Goal: Transaction & Acquisition: Purchase product/service

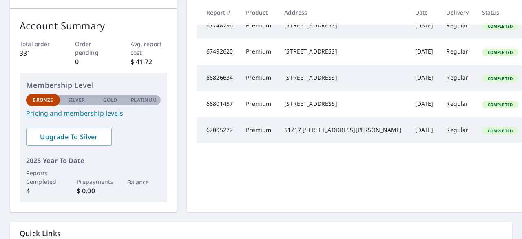
scroll to position [134, 0]
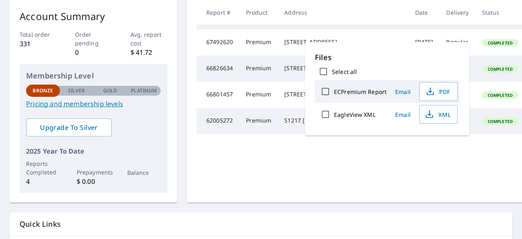
click at [475, 108] on td "Completed" at bounding box center [499, 95] width 49 height 26
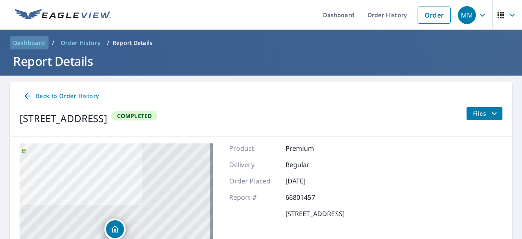
click at [38, 42] on span "Dashboard" at bounding box center [29, 43] width 32 height 8
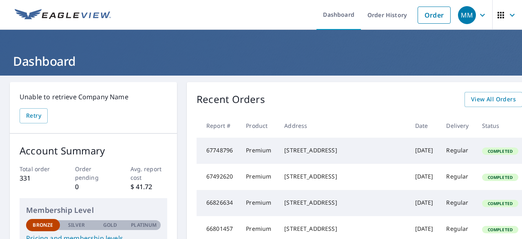
scroll to position [0, 22]
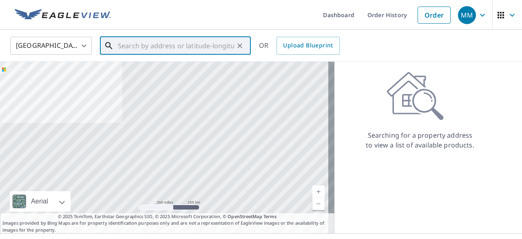
click at [211, 42] on input "text" at bounding box center [176, 45] width 116 height 23
paste input "[STREET_ADDRESS]"
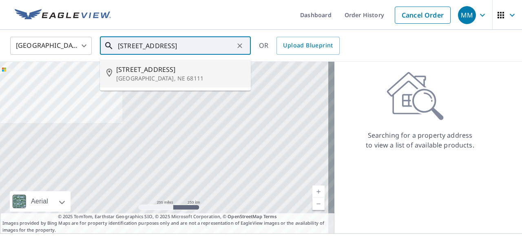
click at [193, 73] on span "[STREET_ADDRESS]" at bounding box center [180, 69] width 128 height 10
type input "[STREET_ADDRESS]"
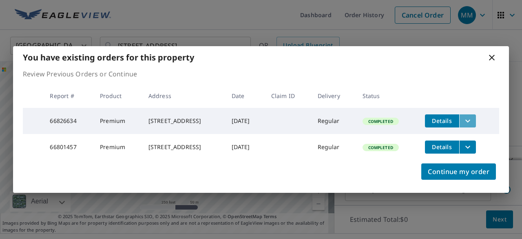
click at [473, 119] on icon "filesDropdownBtn-66826634" at bounding box center [468, 121] width 10 height 10
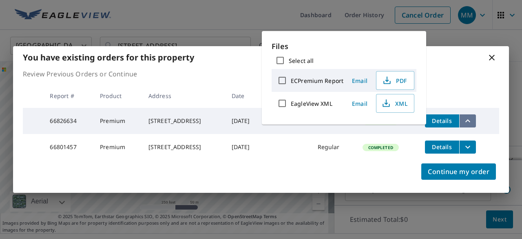
click at [473, 119] on icon "filesDropdownBtn-66826634" at bounding box center [468, 121] width 10 height 10
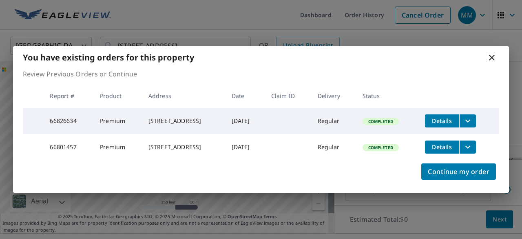
click at [471, 146] on icon "filesDropdownBtn-66801457" at bounding box center [468, 147] width 10 height 10
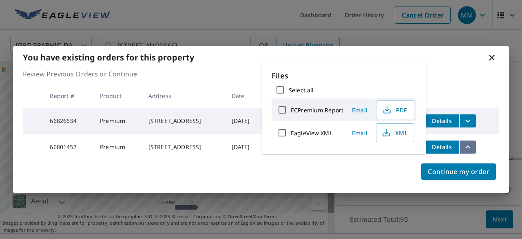
click at [470, 146] on icon "filesDropdownBtn-66801457" at bounding box center [467, 146] width 5 height 3
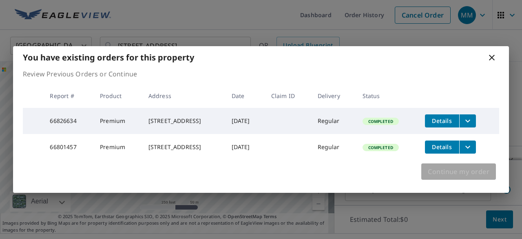
click at [466, 176] on span "Continue my order" at bounding box center [459, 171] width 62 height 11
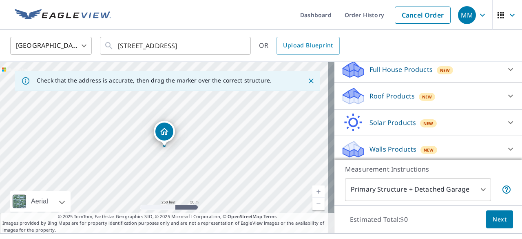
scroll to position [92, 0]
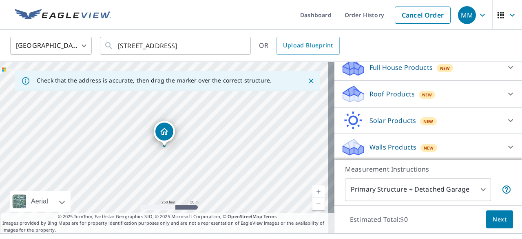
click at [506, 144] on icon at bounding box center [511, 147] width 10 height 10
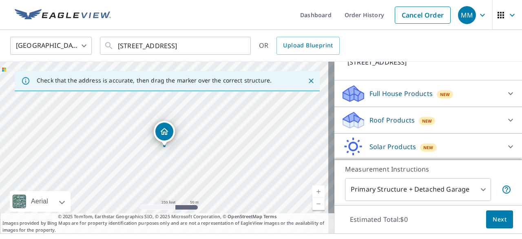
scroll to position [64, 0]
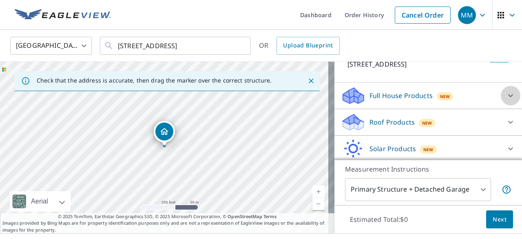
click at [506, 95] on icon at bounding box center [511, 96] width 10 height 10
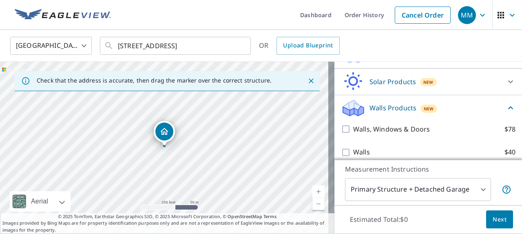
scroll to position [161, 0]
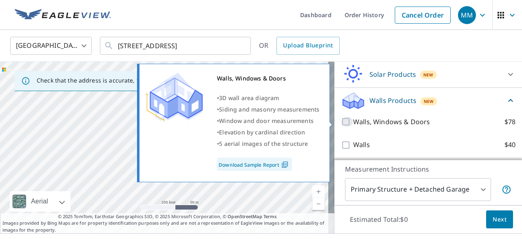
click at [341, 124] on input "Walls, Windows & Doors $78" at bounding box center [347, 122] width 12 height 10
checkbox input "true"
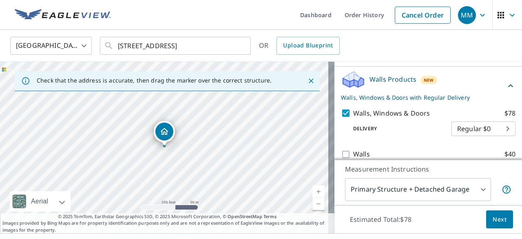
scroll to position [191, 0]
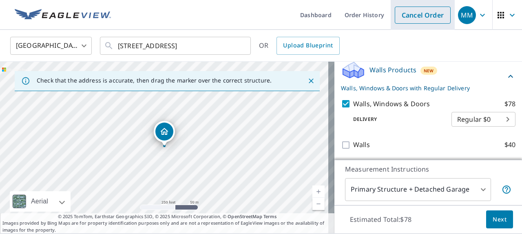
click at [421, 15] on link "Cancel Order" at bounding box center [423, 15] width 56 height 17
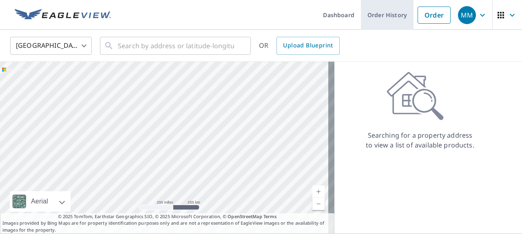
click at [388, 15] on link "Order History" at bounding box center [387, 15] width 53 height 30
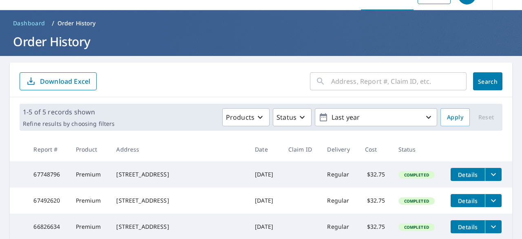
scroll to position [11, 0]
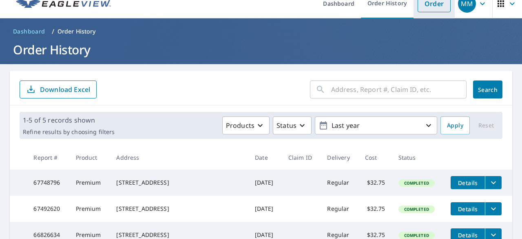
click at [418, 9] on link "Order" at bounding box center [434, 3] width 33 height 17
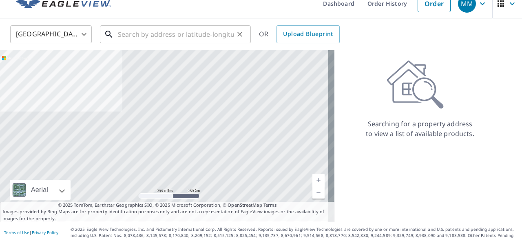
click at [172, 29] on input "text" at bounding box center [176, 34] width 116 height 23
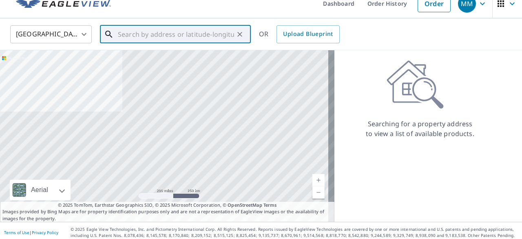
paste input "[STREET_ADDRESS]"
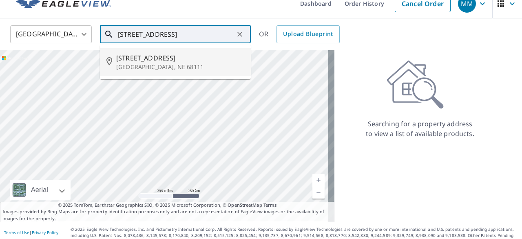
click at [167, 62] on span "[STREET_ADDRESS]" at bounding box center [180, 58] width 128 height 10
type input "[STREET_ADDRESS]"
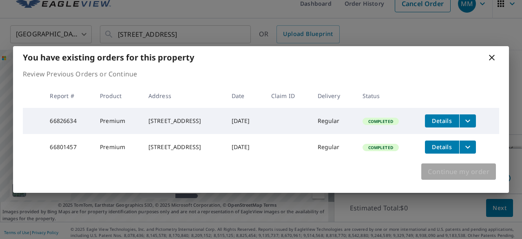
click at [478, 174] on span "Continue my order" at bounding box center [459, 171] width 62 height 11
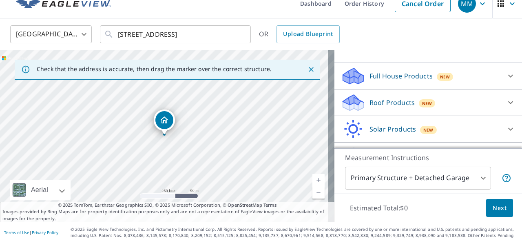
scroll to position [76, 0]
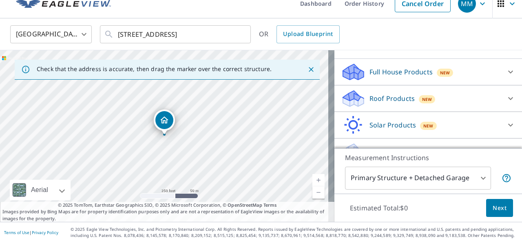
click at [508, 71] on icon at bounding box center [510, 72] width 5 height 3
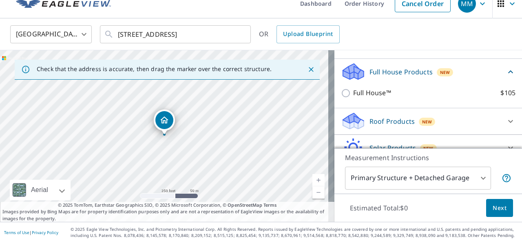
click at [506, 116] on icon at bounding box center [511, 121] width 10 height 10
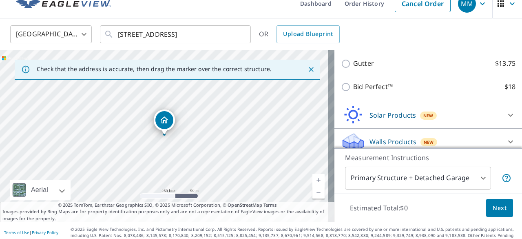
scroll to position [207, 0]
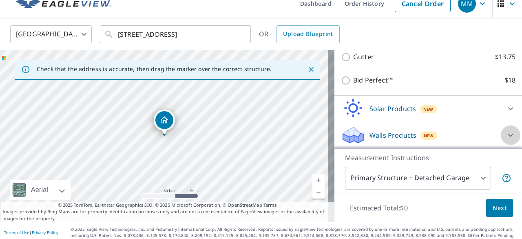
click at [508, 134] on icon at bounding box center [510, 134] width 5 height 3
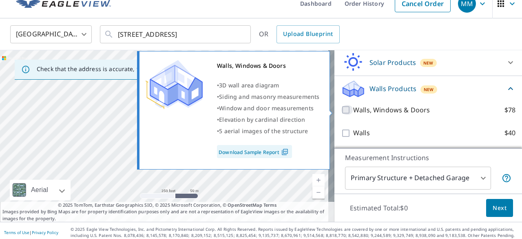
click at [341, 110] on input "Walls, Windows & Doors $78" at bounding box center [347, 110] width 12 height 10
checkbox input "true"
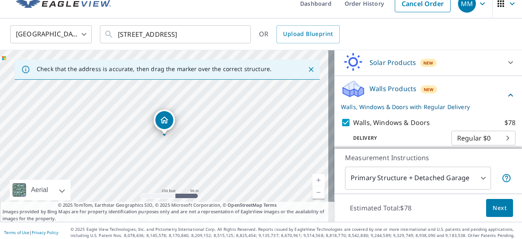
scroll to position [284, 0]
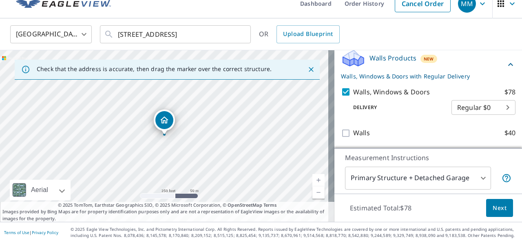
click at [497, 208] on span "Next" at bounding box center [500, 208] width 14 height 10
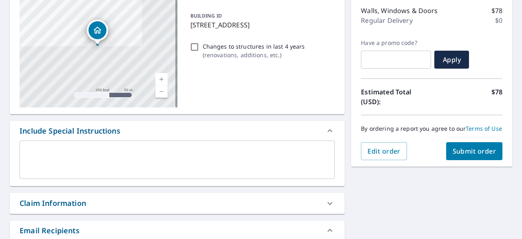
scroll to position [108, 0]
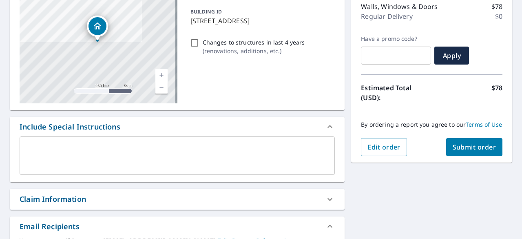
click at [310, 201] on div "Claim Information" at bounding box center [170, 198] width 300 height 11
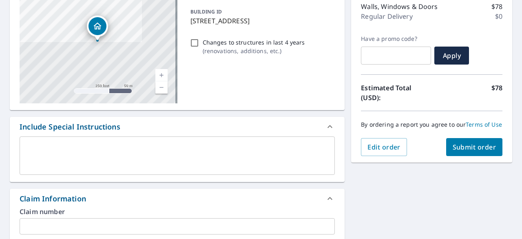
click at [310, 201] on div "Claim Information" at bounding box center [170, 198] width 300 height 11
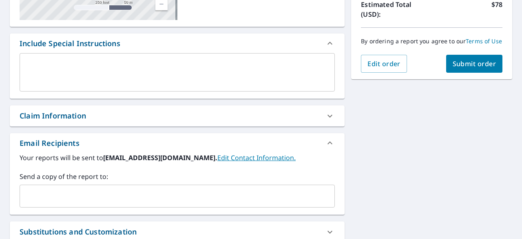
scroll to position [201, 0]
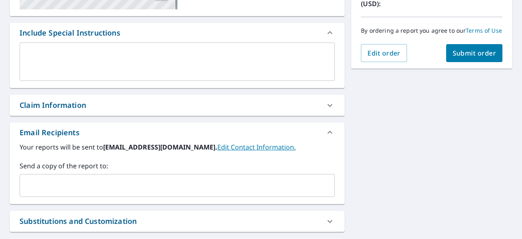
click at [260, 182] on input "text" at bounding box center [171, 184] width 296 height 15
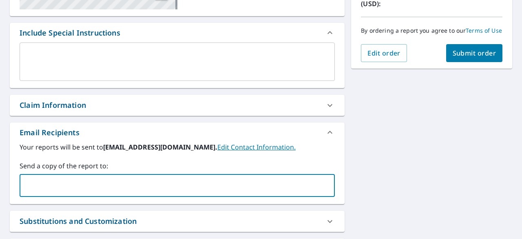
type input "[PERSON_NAME][EMAIL_ADDRESS][DOMAIN_NAME]"
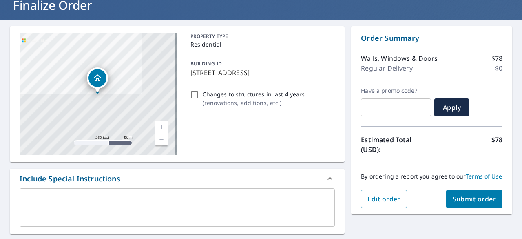
scroll to position [52, 0]
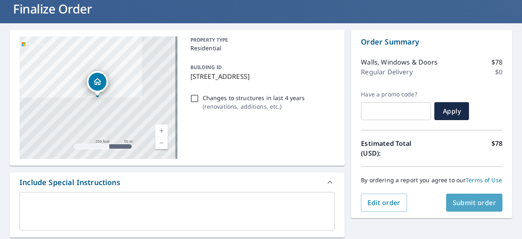
click at [466, 205] on span "Submit order" at bounding box center [475, 202] width 44 height 9
